Goal: Information Seeking & Learning: Learn about a topic

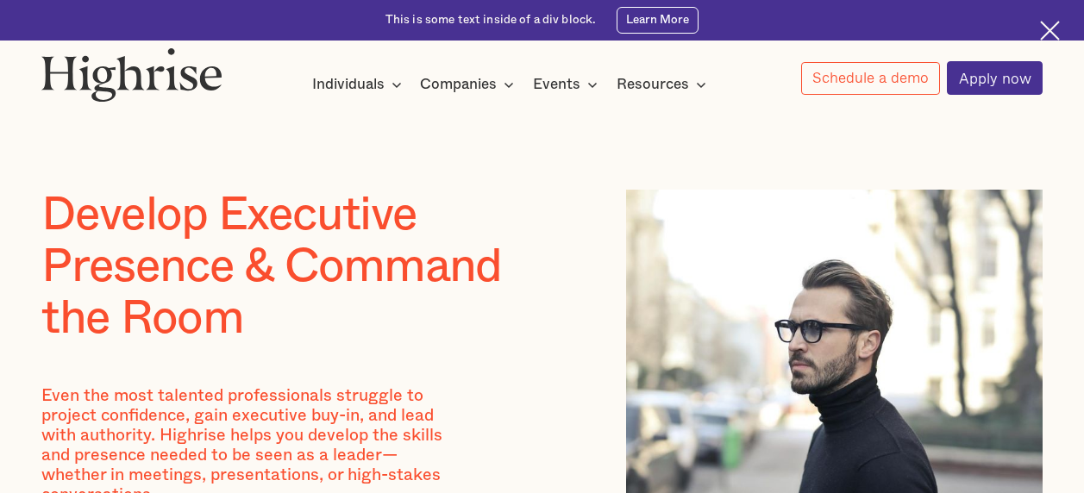
scroll to position [1813, 0]
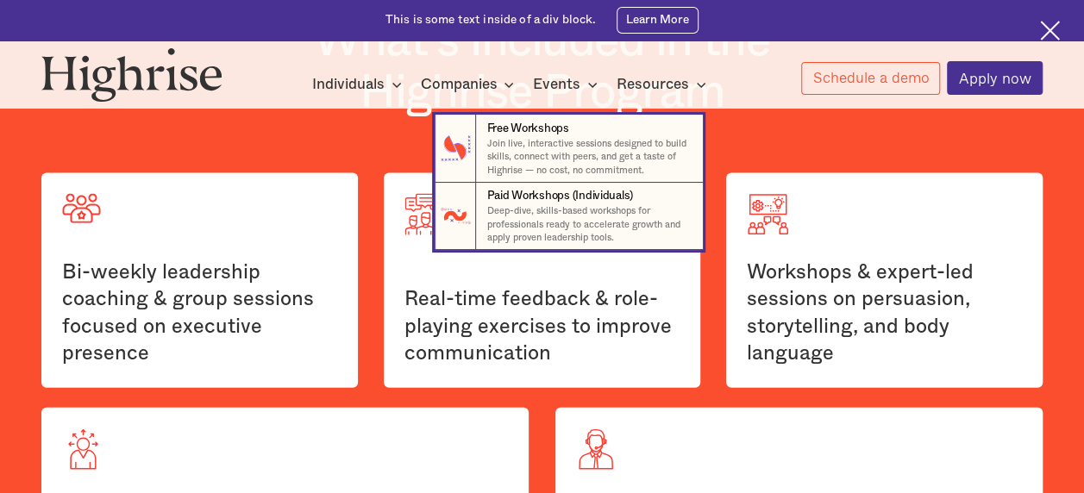
click at [590, 88] on icon at bounding box center [592, 84] width 21 height 21
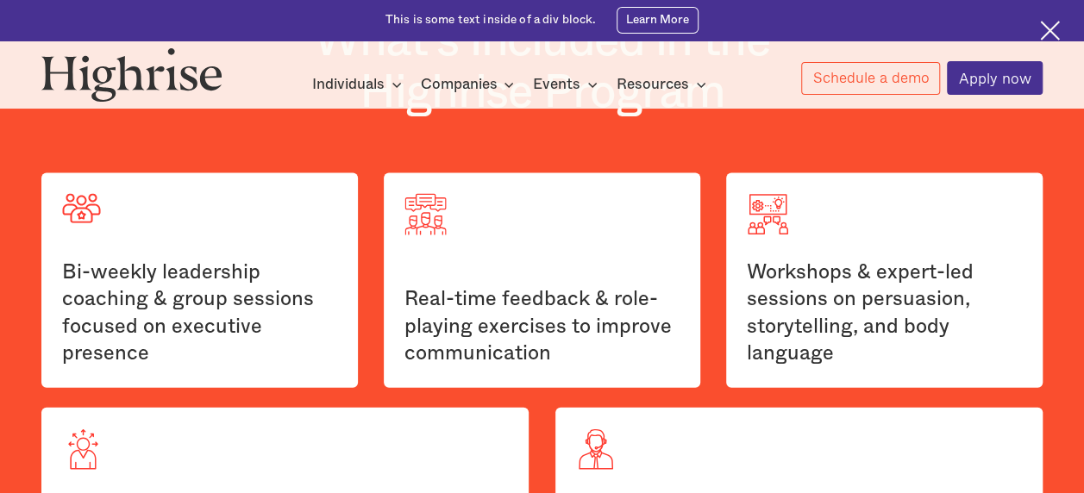
click at [590, 87] on icon at bounding box center [592, 84] width 21 height 21
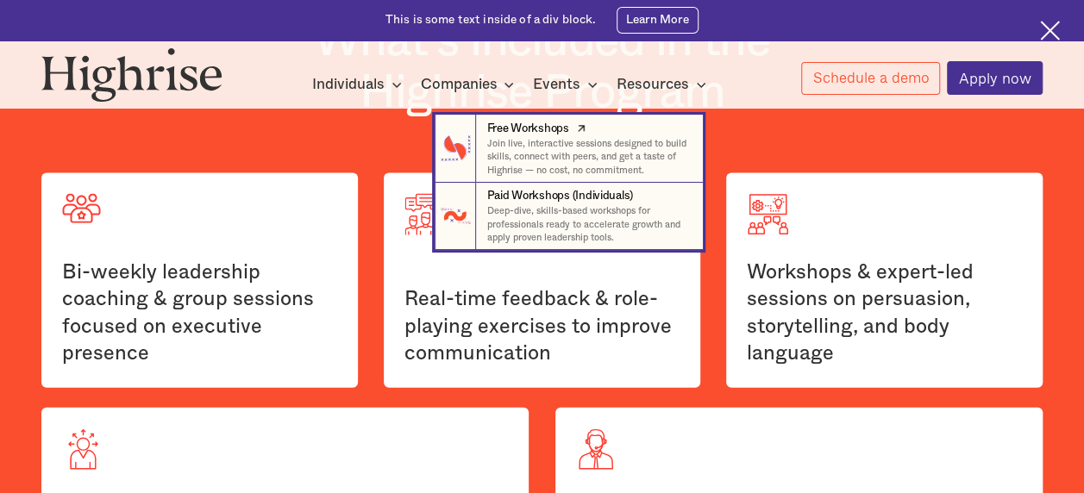
click at [574, 150] on p "Join live, interactive sessions designed to build skills, connect with peers, a…" at bounding box center [587, 157] width 203 height 40
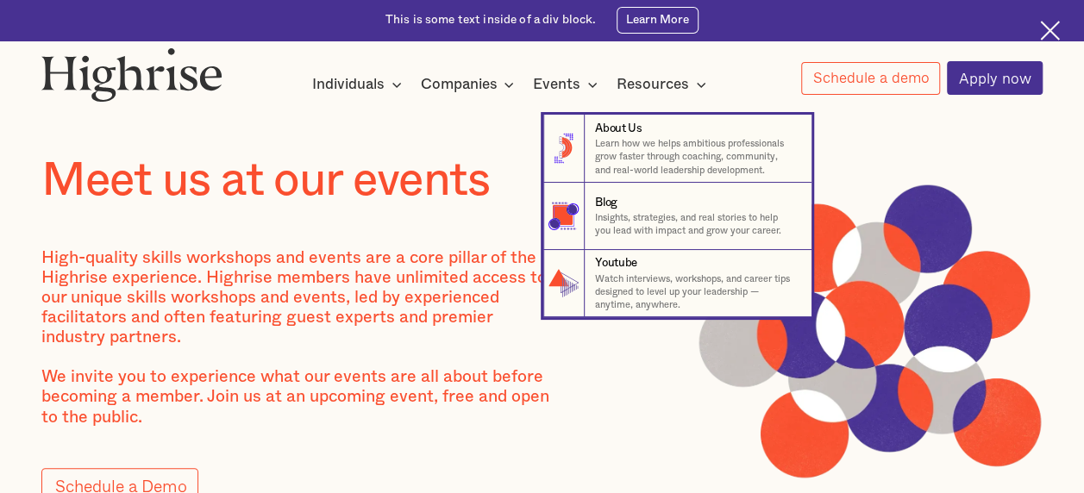
click at [678, 91] on nav "8 About Us Learn how we helps ambitious professionals grow faster through coach…" at bounding box center [542, 203] width 1035 height 230
click at [639, 220] on p "Insights, strategies, and real stories to help you lead with impact and grow yo…" at bounding box center [696, 224] width 203 height 27
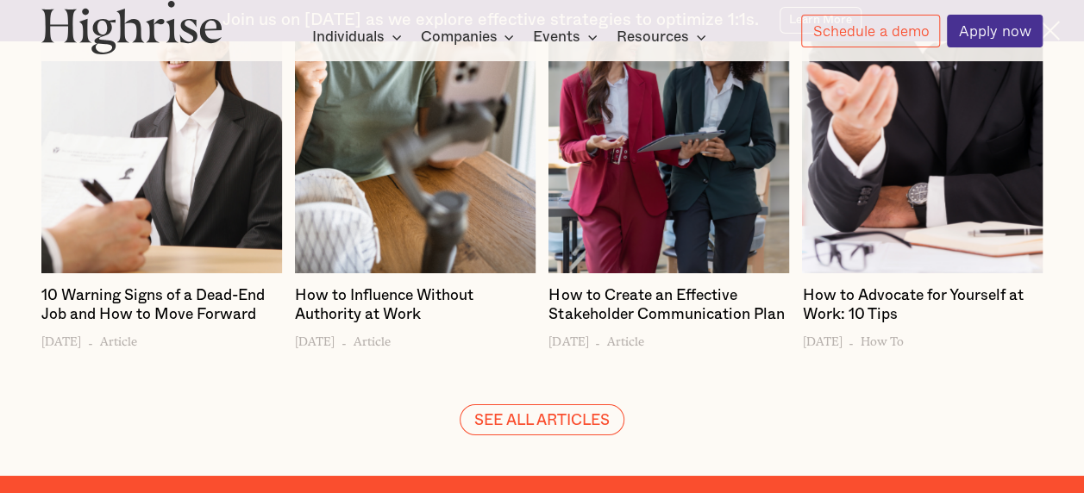
scroll to position [2910, 0]
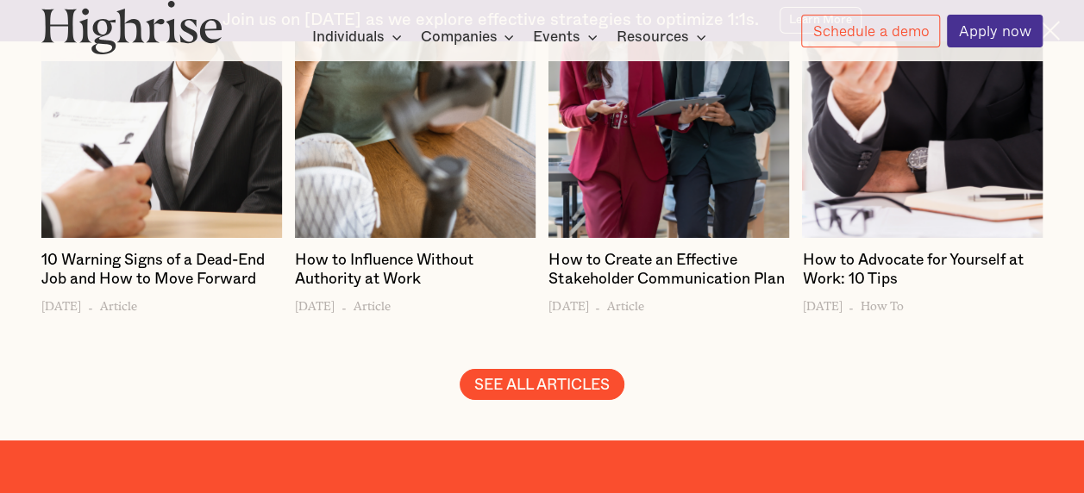
click at [599, 385] on link "SEE ALL ARTICLES" at bounding box center [542, 385] width 164 height 32
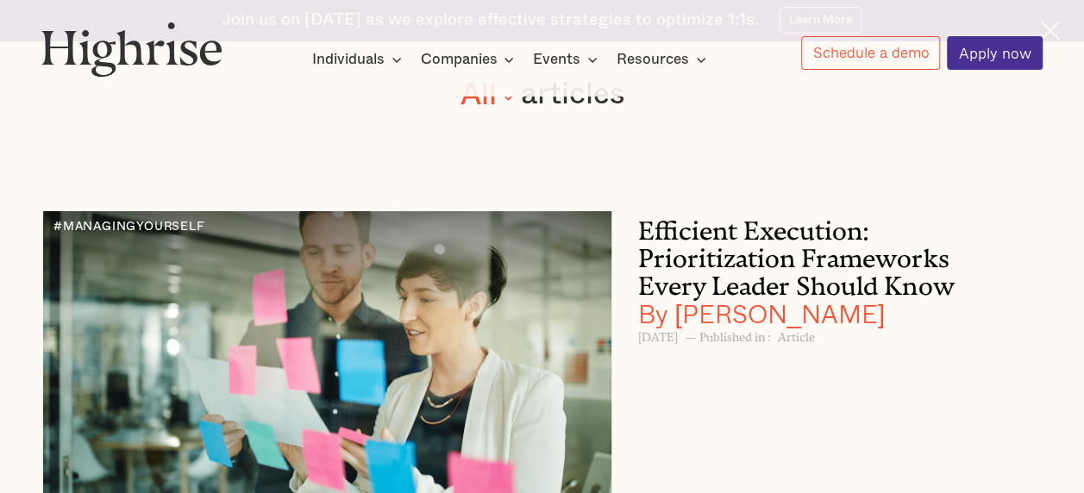
scroll to position [172, 0]
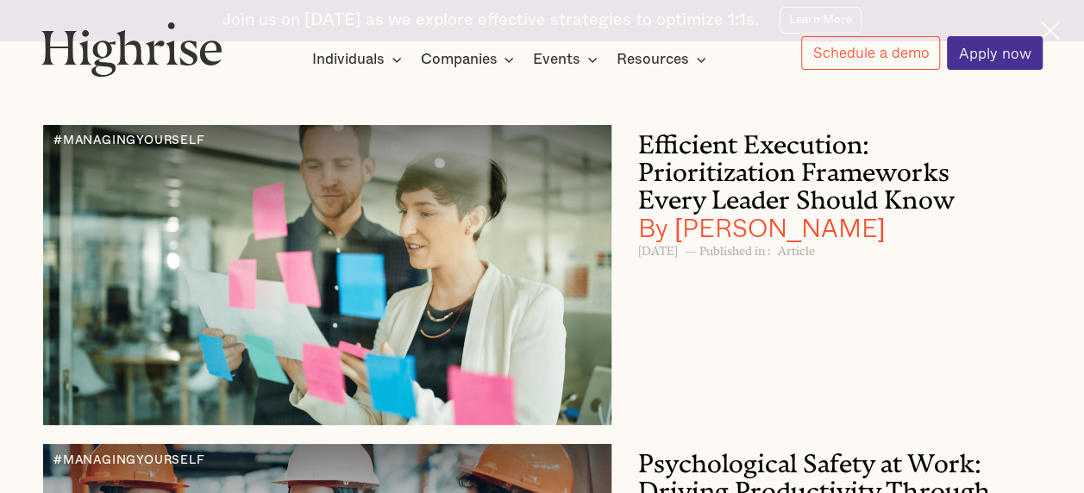
click at [818, 200] on h3 "Efficient Execution: Prioritization Frameworks Every Leader Should Know By Andr…" at bounding box center [819, 183] width 362 height 116
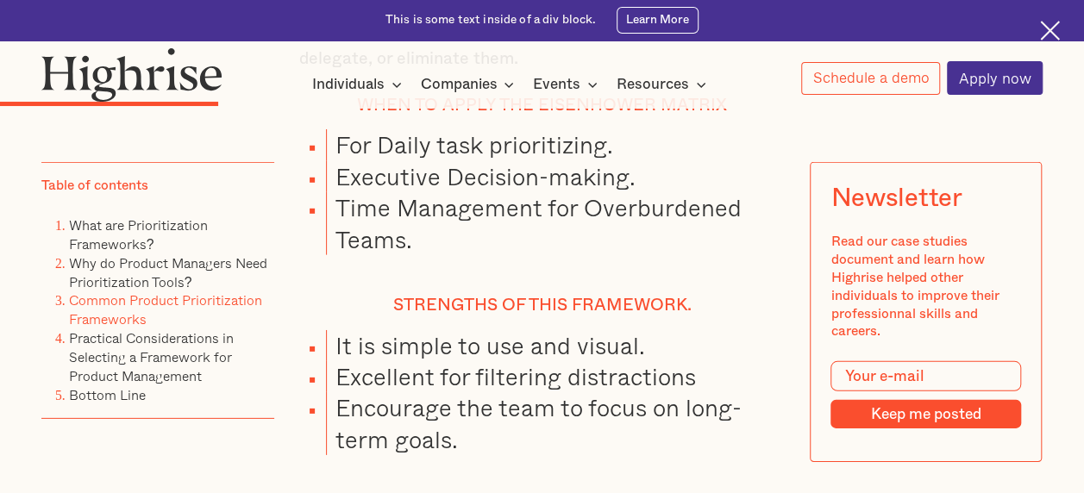
scroll to position [5833, 0]
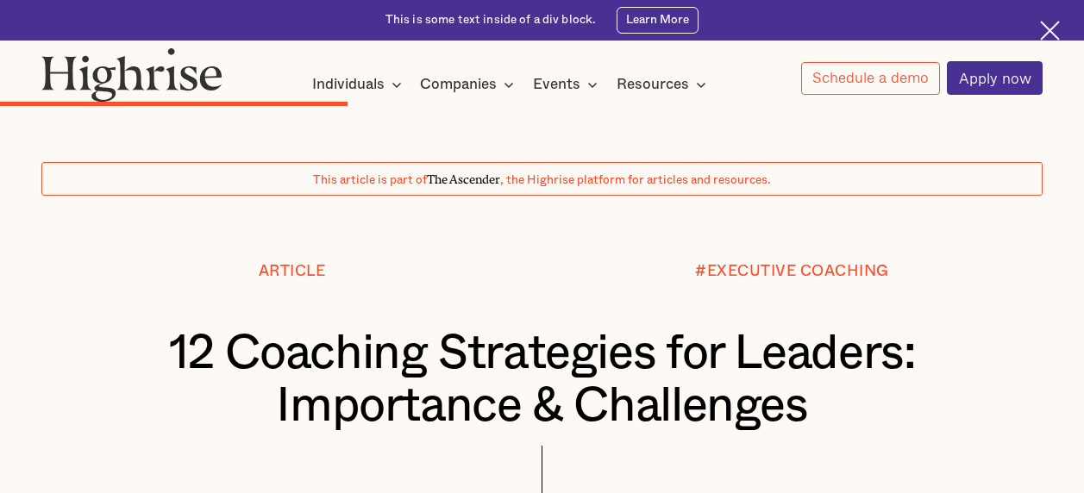
scroll to position [5614, 0]
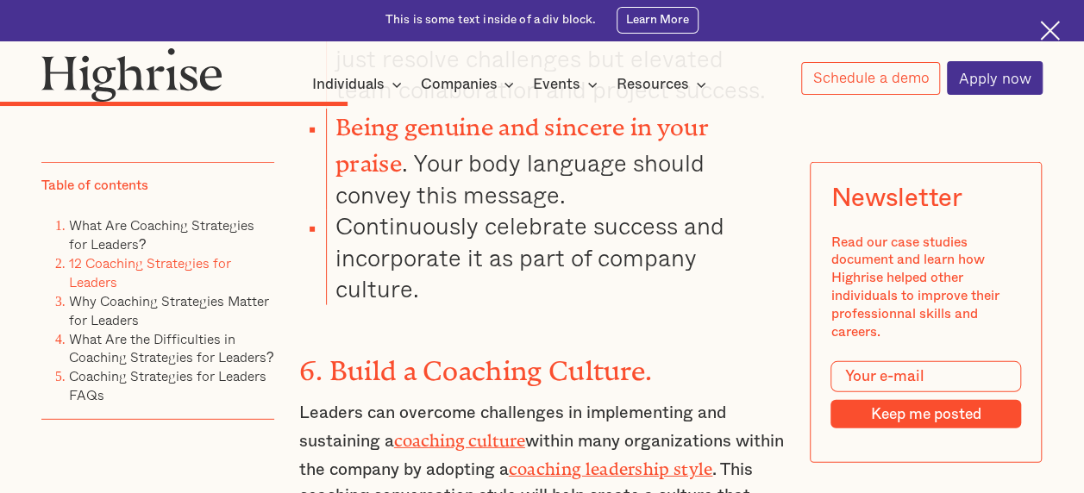
click at [507, 431] on link "coaching culture" at bounding box center [459, 436] width 131 height 11
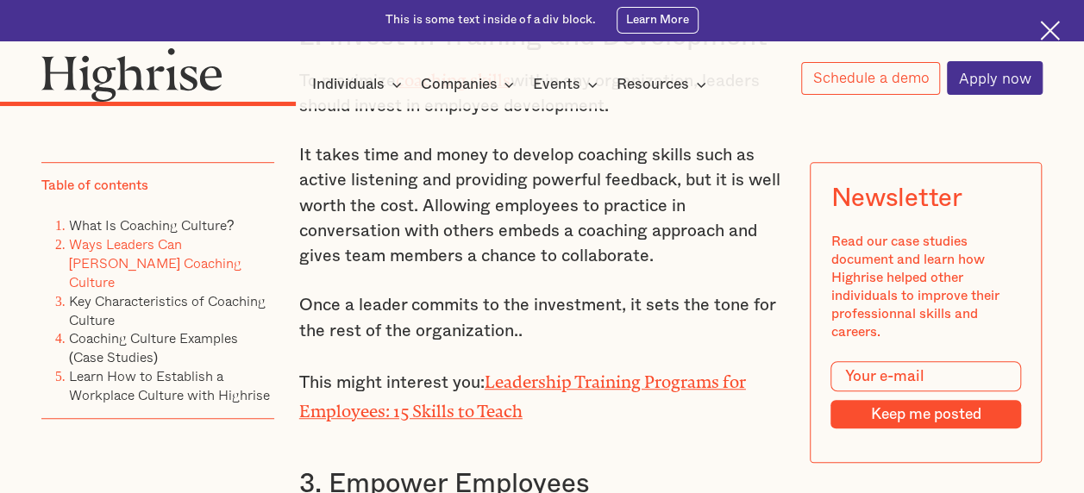
scroll to position [3675, 0]
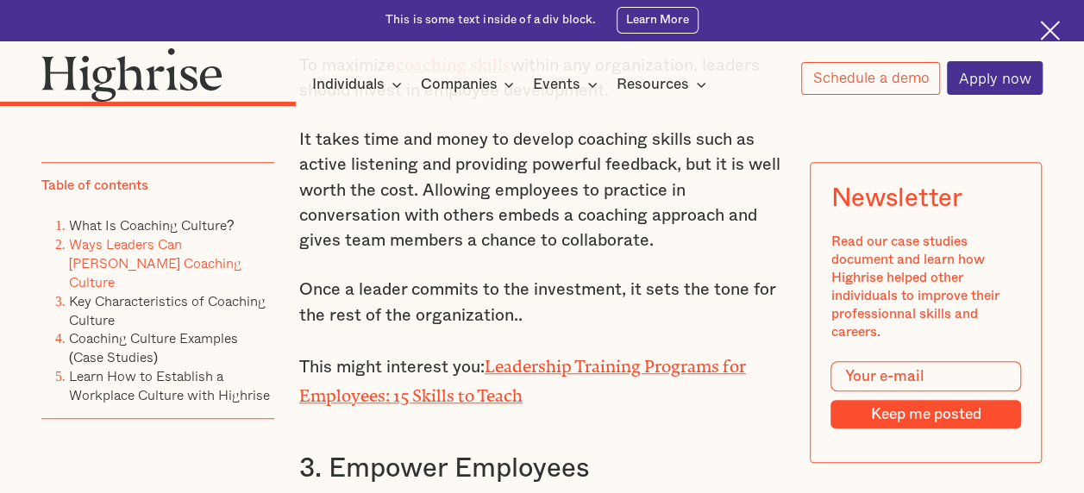
click at [524, 357] on link "Leadership Training Programs for Employees: 15 Skills to Teach" at bounding box center [522, 377] width 447 height 40
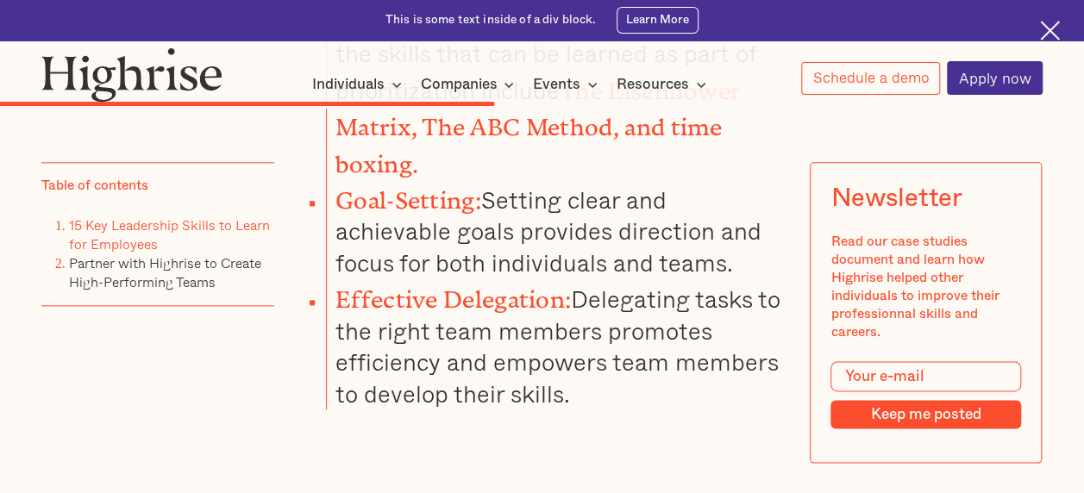
scroll to position [10766, 0]
